Goal: Task Accomplishment & Management: Manage account settings

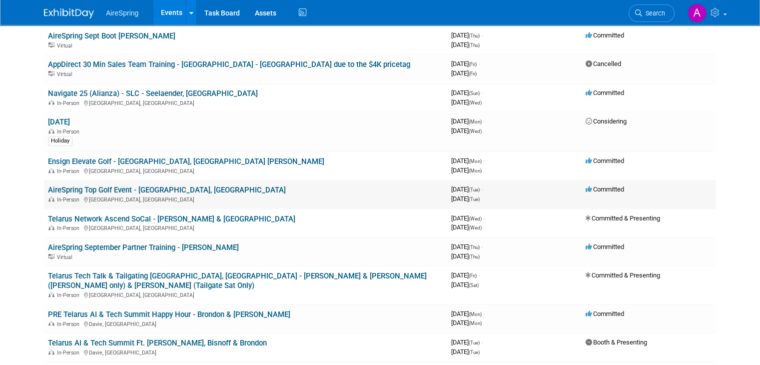
click at [164, 185] on link "AireSpring Top Golf Event - [GEOGRAPHIC_DATA], [GEOGRAPHIC_DATA]" at bounding box center [167, 189] width 238 height 9
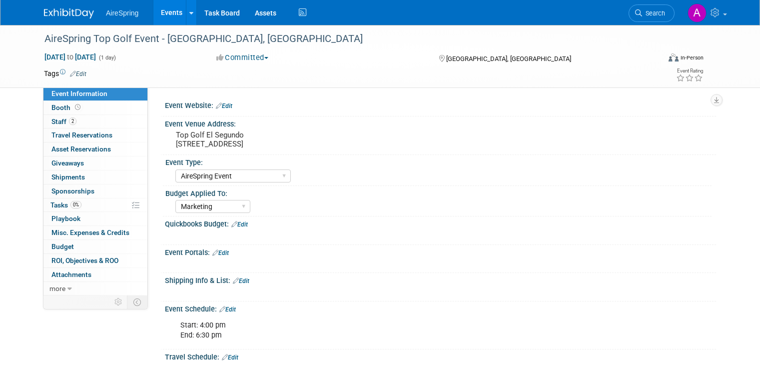
select select "AireSpring Event"
select select "Marketing"
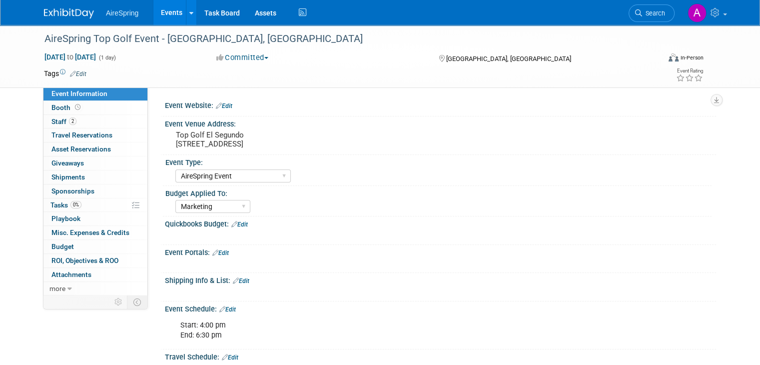
click at [1, 159] on div "AireSpring Top Golf Event - Castillo, Toscano Sep 23, 2025 to Sep 23, 2025 (1 d…" at bounding box center [380, 331] width 760 height 612
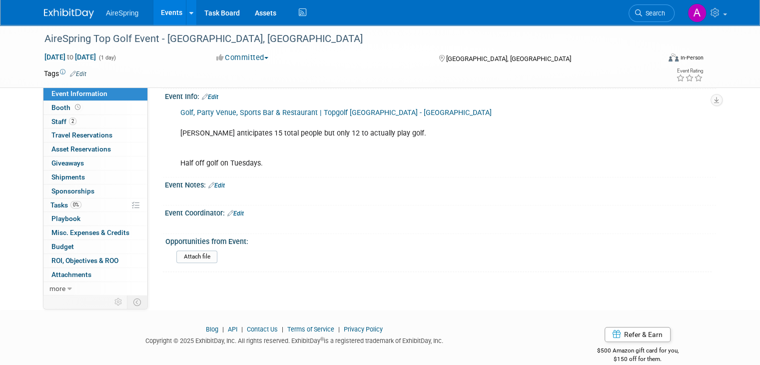
scroll to position [356, 0]
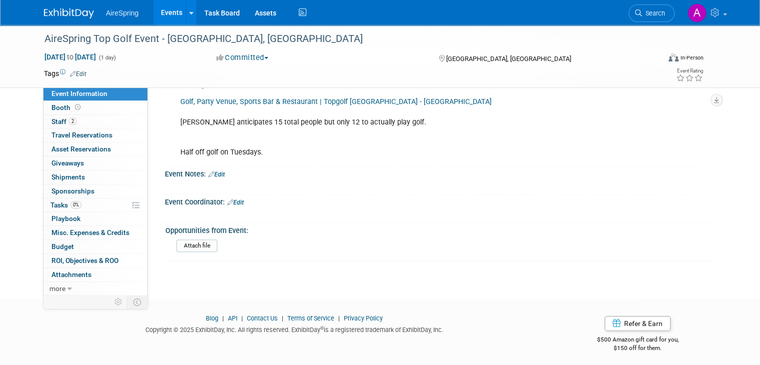
click at [230, 199] on link "Edit" at bounding box center [235, 202] width 16 height 7
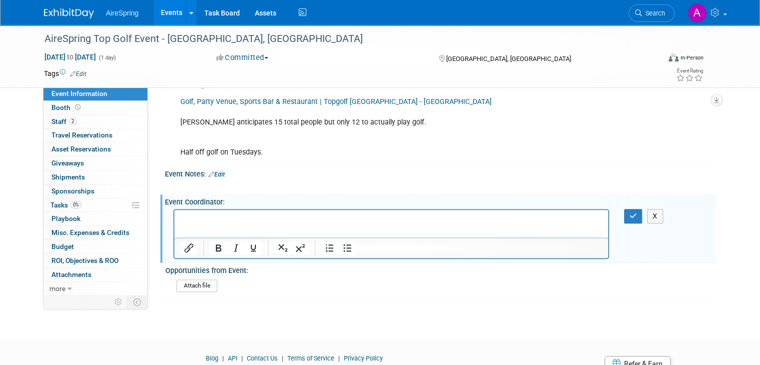
scroll to position [0, 0]
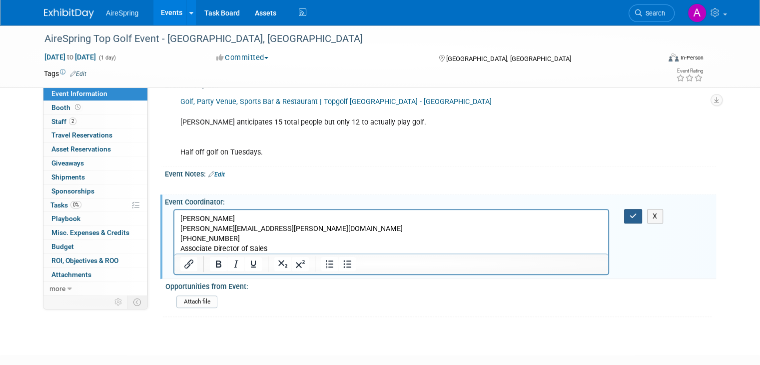
click at [637, 212] on icon "button" at bounding box center [633, 215] width 7 height 7
